Goal: Task Accomplishment & Management: Complete application form

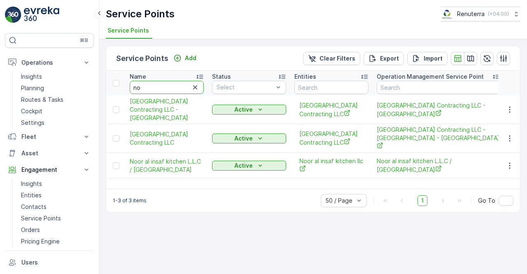
type input "n"
type input "better co"
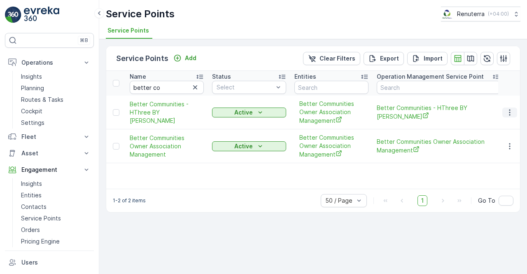
drag, startPoint x: 511, startPoint y: 114, endPoint x: 506, endPoint y: 116, distance: 5.2
click at [511, 114] on icon "button" at bounding box center [510, 112] width 8 height 8
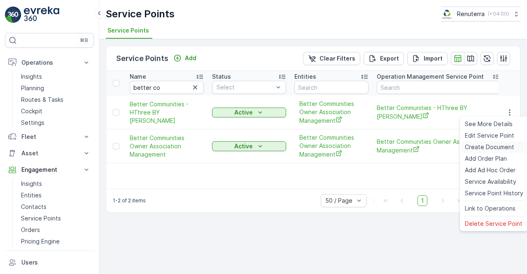
click at [483, 149] on span "Create Document" at bounding box center [489, 147] width 49 height 8
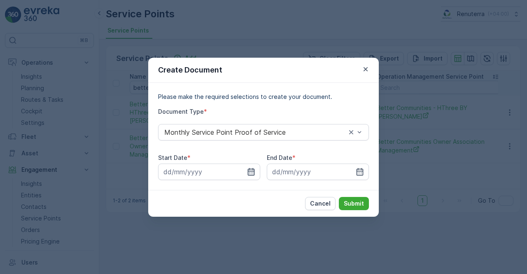
drag, startPoint x: 261, startPoint y: 173, endPoint x: 252, endPoint y: 173, distance: 9.1
click at [260, 173] on div "Start Date * End Date *" at bounding box center [263, 167] width 211 height 26
click at [251, 173] on icon "button" at bounding box center [251, 172] width 8 height 8
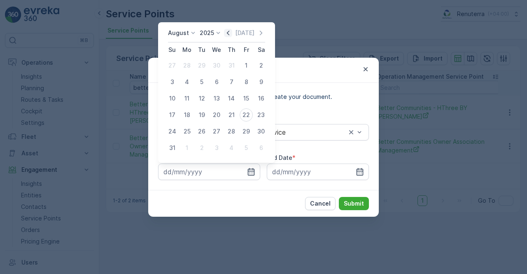
click at [232, 31] on icon "button" at bounding box center [228, 33] width 8 height 8
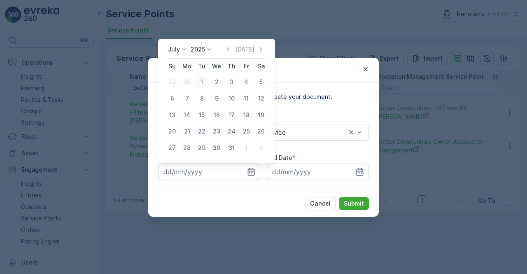
click at [205, 84] on div "1" at bounding box center [201, 81] width 13 height 13
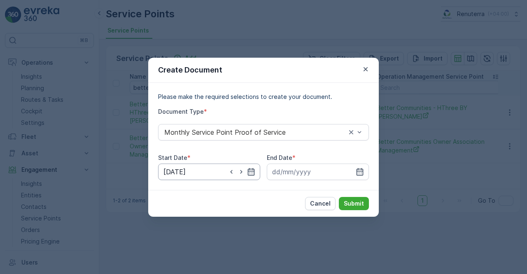
click at [245, 179] on input "[DATE]" at bounding box center [209, 171] width 102 height 16
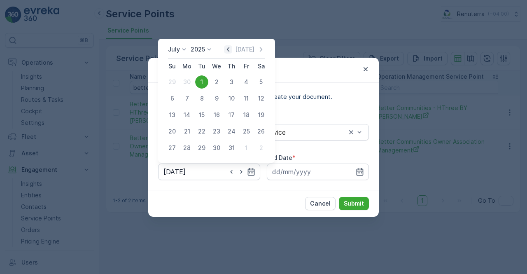
click at [230, 51] on icon "button" at bounding box center [228, 49] width 8 height 8
click at [261, 49] on icon "button" at bounding box center [261, 49] width 2 height 5
click at [169, 84] on div "1" at bounding box center [172, 81] width 13 height 13
type input "[DATE]"
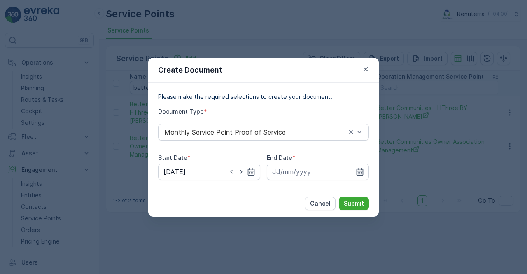
click at [355, 171] on input at bounding box center [318, 171] width 102 height 16
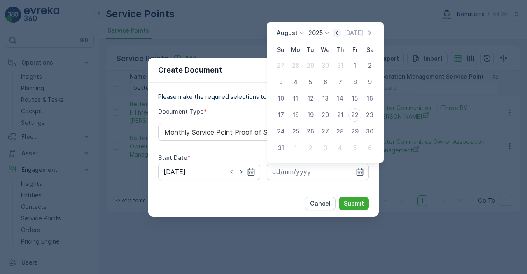
click at [339, 36] on icon "button" at bounding box center [337, 33] width 8 height 8
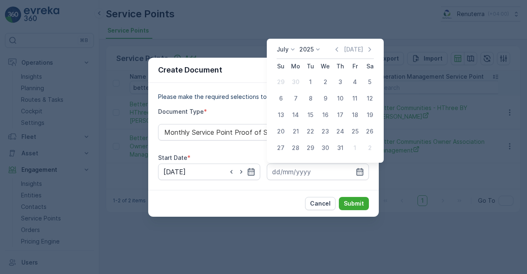
click at [341, 56] on div "[DATE] [DATE]" at bounding box center [325, 52] width 97 height 14
click at [341, 49] on icon "button" at bounding box center [337, 49] width 8 height 8
click at [293, 144] on div "30" at bounding box center [295, 147] width 13 height 13
type input "[DATE]"
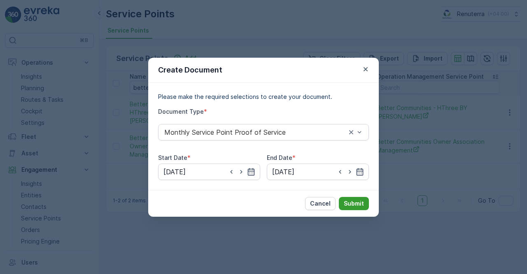
click at [356, 204] on p "Submit" at bounding box center [354, 203] width 20 height 8
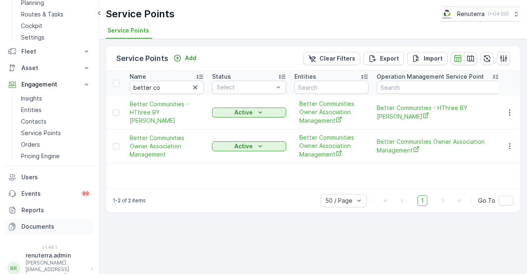
scroll to position [86, 0]
click at [47, 229] on p "Documents" at bounding box center [55, 226] width 69 height 8
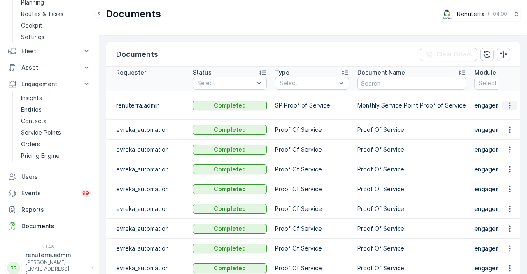
click at [508, 103] on icon "button" at bounding box center [510, 105] width 8 height 8
click at [503, 115] on span "See Details" at bounding box center [508, 113] width 32 height 8
click at [43, 128] on p "Service Points" at bounding box center [41, 132] width 40 height 8
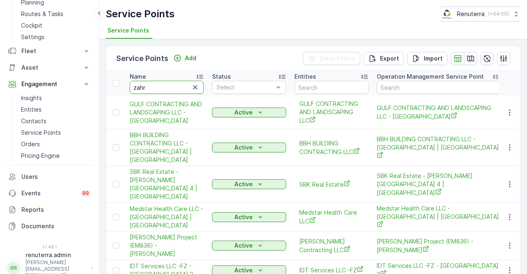
type input "zahra"
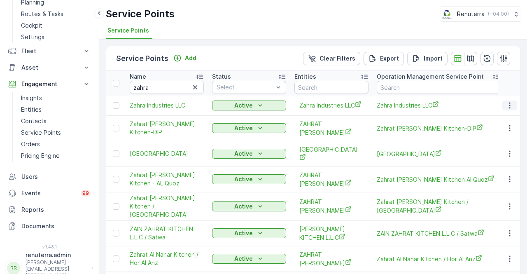
click at [504, 106] on button "button" at bounding box center [509, 105] width 15 height 10
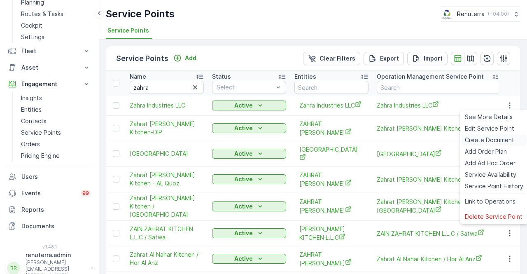
click at [478, 140] on span "Create Document" at bounding box center [489, 140] width 49 height 8
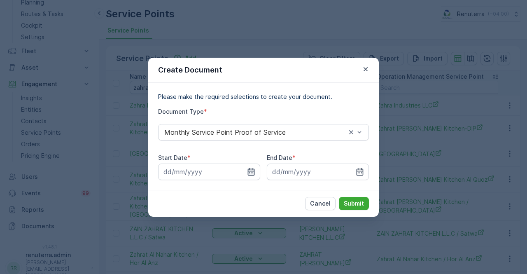
click at [257, 172] on input at bounding box center [209, 171] width 102 height 16
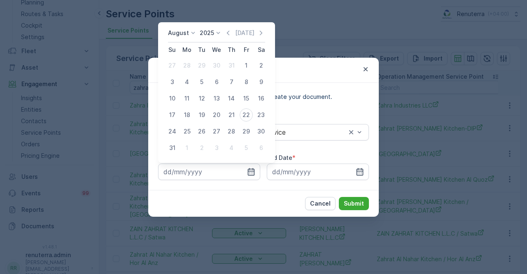
drag, startPoint x: 229, startPoint y: 33, endPoint x: 188, endPoint y: 67, distance: 53.3
click at [229, 33] on icon "button" at bounding box center [228, 33] width 8 height 8
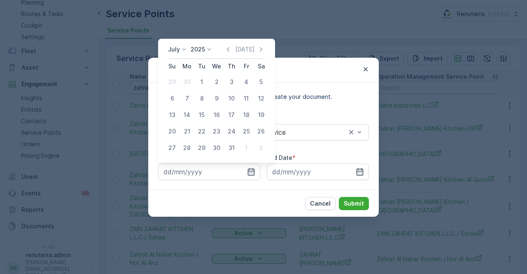
click at [259, 50] on icon "button" at bounding box center [261, 49] width 8 height 8
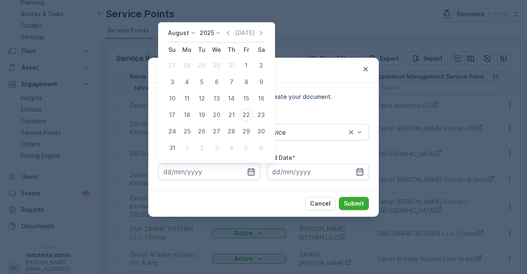
click at [360, 67] on div "Create Document" at bounding box center [263, 70] width 231 height 25
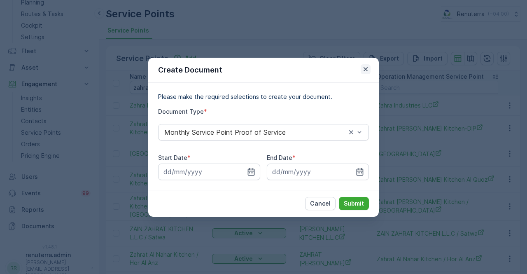
drag, startPoint x: 360, startPoint y: 70, endPoint x: 368, endPoint y: 67, distance: 8.5
click at [370, 67] on div "Create Document" at bounding box center [263, 70] width 231 height 25
click at [366, 67] on icon "button" at bounding box center [366, 69] width 8 height 8
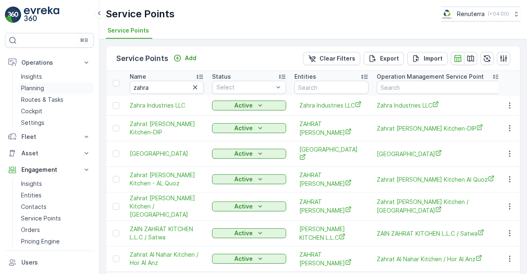
click at [30, 89] on p "Planning" at bounding box center [32, 88] width 23 height 8
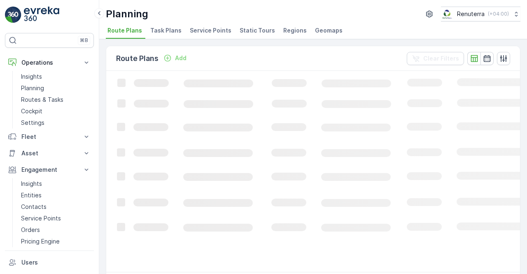
click at [203, 37] on li "Service Points" at bounding box center [211, 32] width 47 height 14
click at [204, 33] on span "Service Points" at bounding box center [211, 30] width 42 height 8
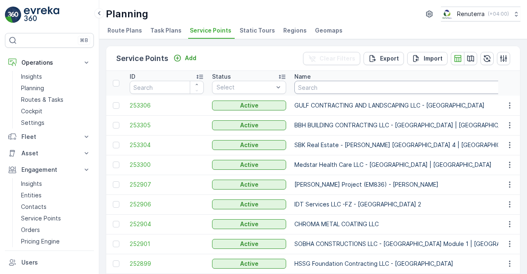
click at [322, 85] on input "text" at bounding box center [413, 87] width 238 height 13
type input "zahra"
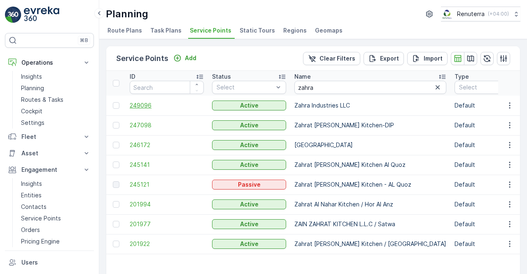
click at [132, 106] on span "249096" at bounding box center [167, 105] width 74 height 8
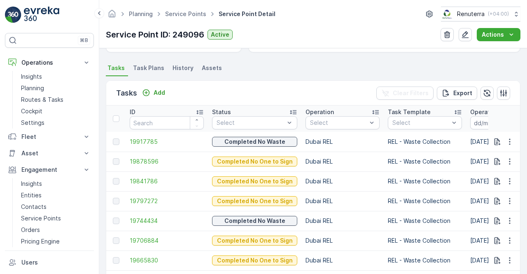
scroll to position [206, 0]
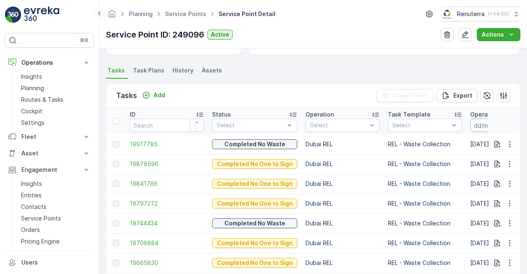
click at [479, 126] on input at bounding box center [498, 125] width 56 height 13
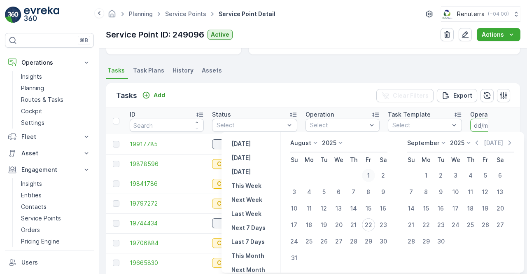
click at [368, 173] on div "1" at bounding box center [368, 175] width 13 height 13
type input "[DATE]"
click at [359, 227] on div "21" at bounding box center [353, 224] width 13 height 13
type input "[DATE]"
click at [359, 227] on td "Dubai REL" at bounding box center [342, 223] width 82 height 20
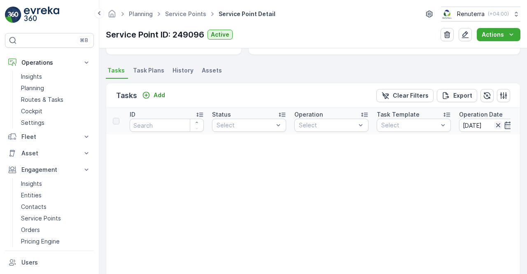
drag, startPoint x: 497, startPoint y: 123, endPoint x: 494, endPoint y: 126, distance: 4.7
click at [496, 124] on icon "button" at bounding box center [498, 125] width 8 height 8
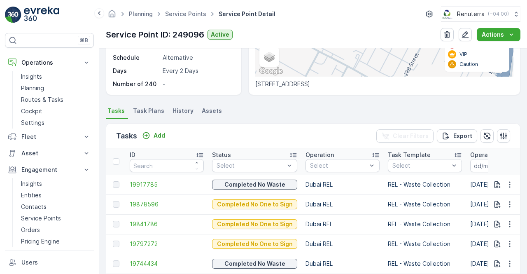
scroll to position [165, 0]
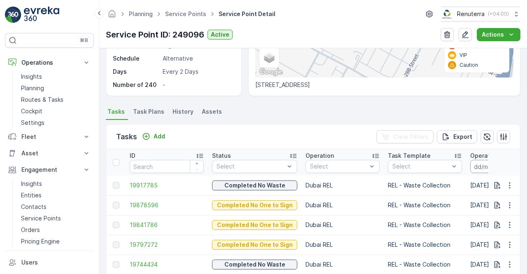
click at [475, 166] on input at bounding box center [498, 166] width 56 height 13
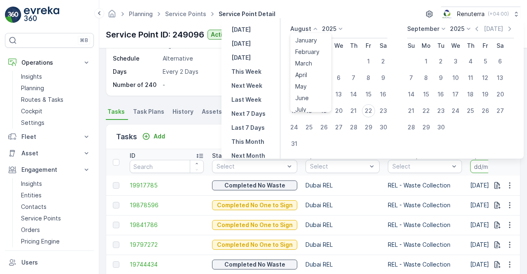
click at [319, 28] on icon at bounding box center [315, 29] width 8 height 8
click at [310, 105] on div "July" at bounding box center [301, 106] width 18 height 12
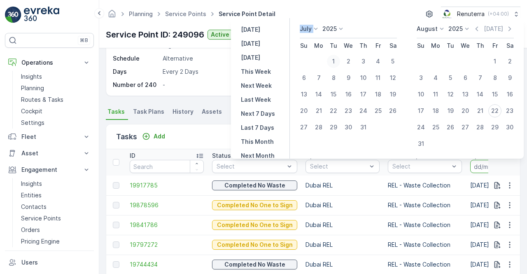
click at [336, 61] on div "1" at bounding box center [333, 61] width 13 height 13
type input "[DATE]"
click at [362, 125] on div "31" at bounding box center [363, 127] width 13 height 13
type input "[DATE]"
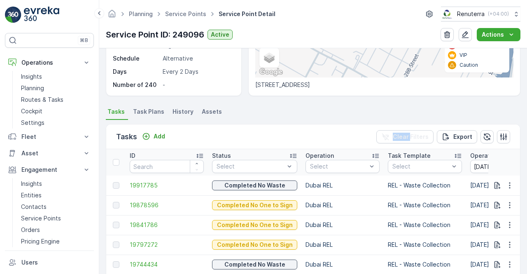
click at [362, 125] on div "Tasks Add Clear Filters Export" at bounding box center [313, 136] width 414 height 25
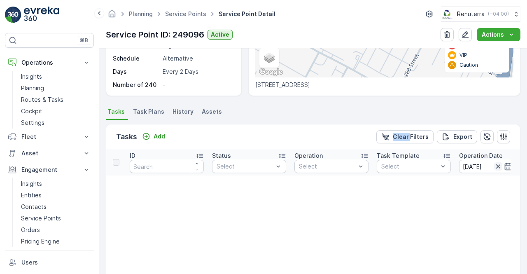
click at [497, 165] on icon "button" at bounding box center [498, 166] width 4 height 4
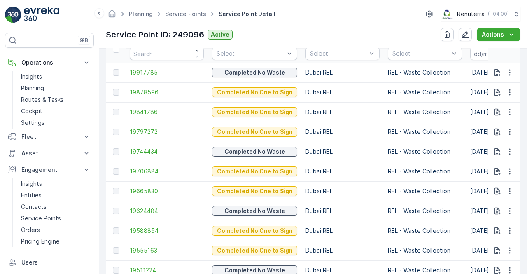
scroll to position [288, 0]
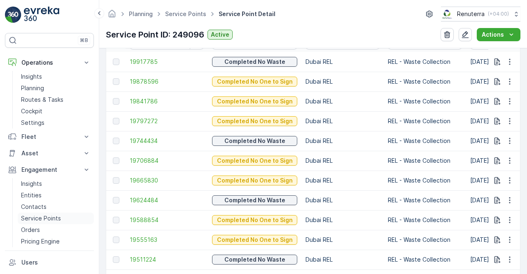
click at [46, 216] on p "Service Points" at bounding box center [41, 218] width 40 height 8
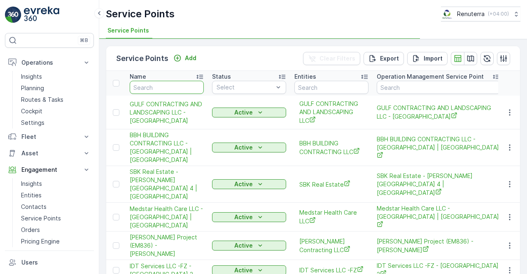
drag, startPoint x: 175, startPoint y: 93, endPoint x: 167, endPoint y: 93, distance: 7.8
click at [175, 93] on input "text" at bounding box center [167, 87] width 74 height 13
click at [163, 91] on input "za" at bounding box center [167, 87] width 74 height 13
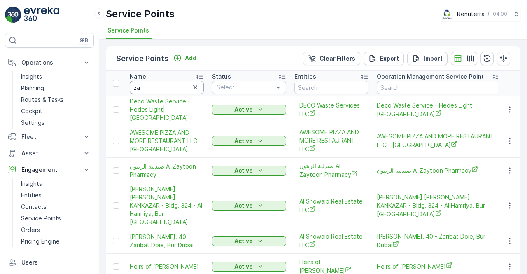
click at [163, 91] on input "za" at bounding box center [167, 87] width 74 height 13
type input "zahra"
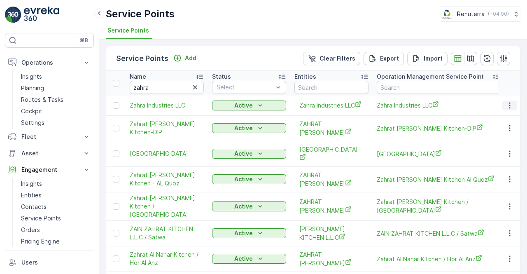
click at [507, 106] on icon "button" at bounding box center [510, 105] width 8 height 8
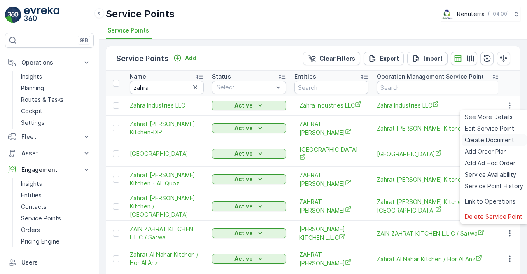
drag, startPoint x: 479, startPoint y: 142, endPoint x: 473, endPoint y: 144, distance: 6.1
click at [473, 144] on span "Create Document" at bounding box center [489, 140] width 49 height 8
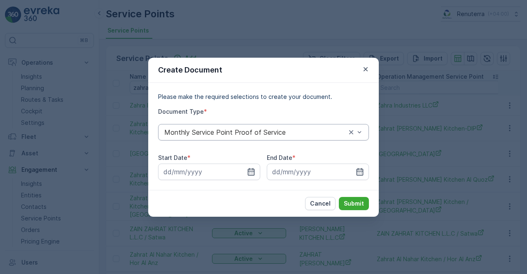
drag, startPoint x: 252, startPoint y: 163, endPoint x: 252, endPoint y: 138, distance: 25.5
click at [254, 160] on div "Start Date *" at bounding box center [209, 167] width 102 height 26
click at [248, 169] on icon "button" at bounding box center [251, 171] width 7 height 7
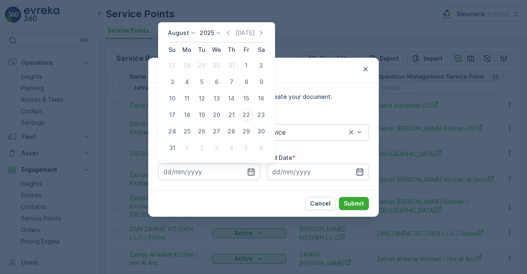
click at [231, 38] on div "[DATE] [DATE]" at bounding box center [216, 36] width 97 height 14
click at [232, 36] on icon "button" at bounding box center [228, 33] width 8 height 8
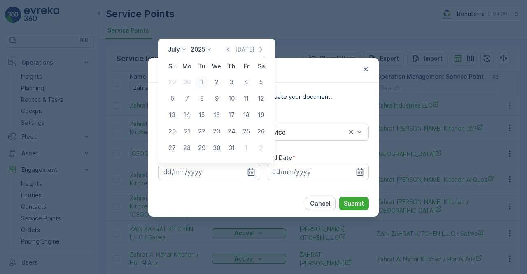
click at [204, 79] on div "1" at bounding box center [201, 81] width 13 height 13
type input "[DATE]"
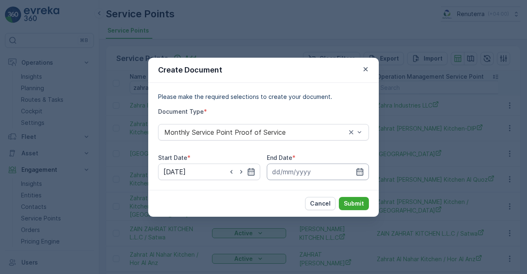
click at [364, 174] on input at bounding box center [318, 171] width 102 height 16
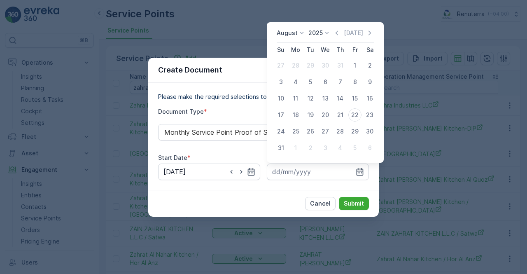
drag, startPoint x: 337, startPoint y: 33, endPoint x: 342, endPoint y: 42, distance: 9.8
click at [339, 35] on icon "button" at bounding box center [337, 33] width 8 height 8
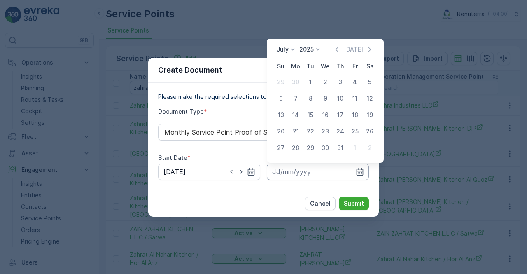
drag, startPoint x: 338, startPoint y: 148, endPoint x: 349, endPoint y: 179, distance: 32.3
click at [339, 150] on div "31" at bounding box center [340, 147] width 13 height 13
type input "[DATE]"
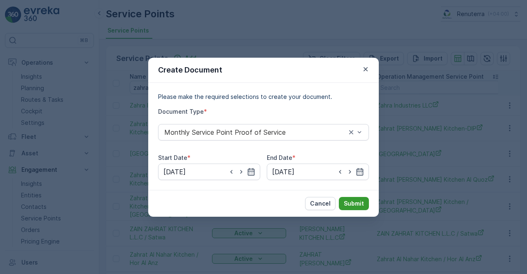
click at [352, 208] on button "Submit" at bounding box center [354, 203] width 30 height 13
